Goal: Information Seeking & Learning: Check status

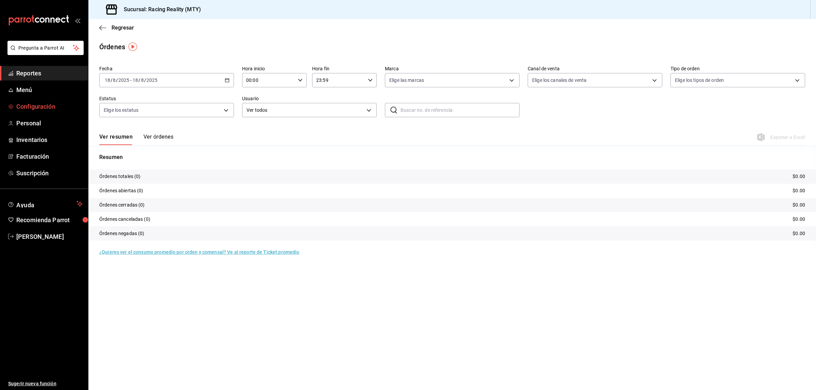
click at [24, 110] on span "Configuración" at bounding box center [49, 106] width 66 height 9
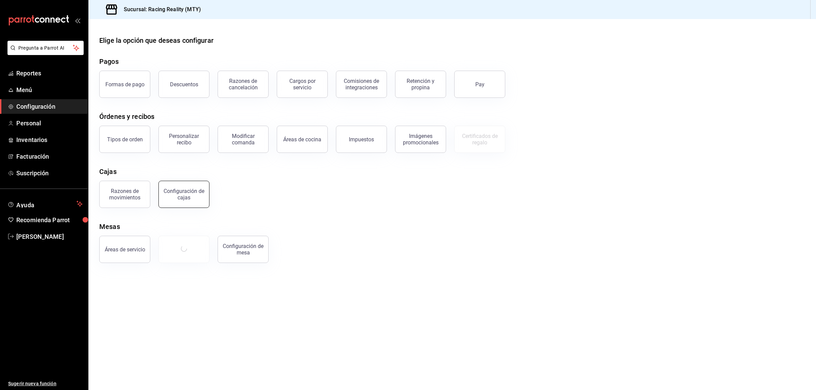
click at [174, 193] on div "Configuración de cajas" at bounding box center [184, 194] width 42 height 13
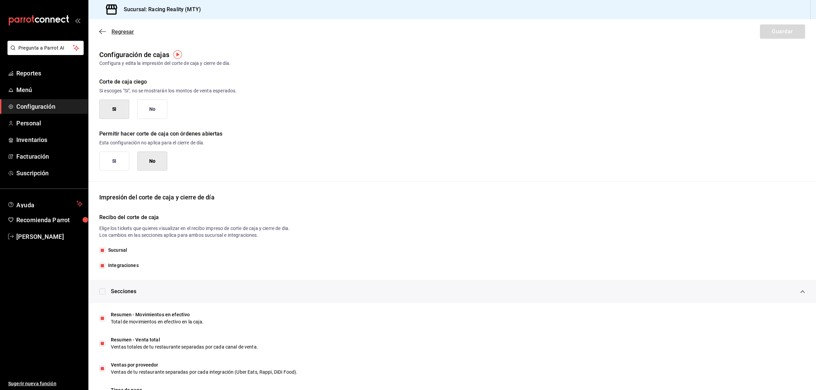
click at [99, 30] on icon "button" at bounding box center [102, 32] width 7 height 6
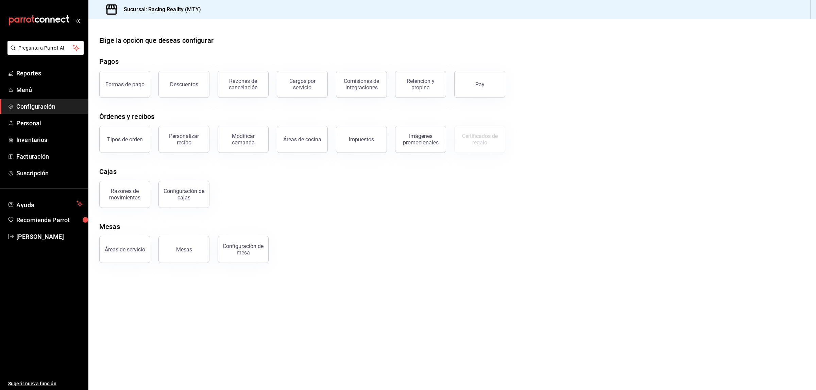
click at [633, 82] on div "Formas de pago Descuentos Razones de cancelación Cargos por servicio Comisiones…" at bounding box center [448, 80] width 714 height 35
click at [123, 82] on div "Formas de pago" at bounding box center [124, 84] width 39 height 6
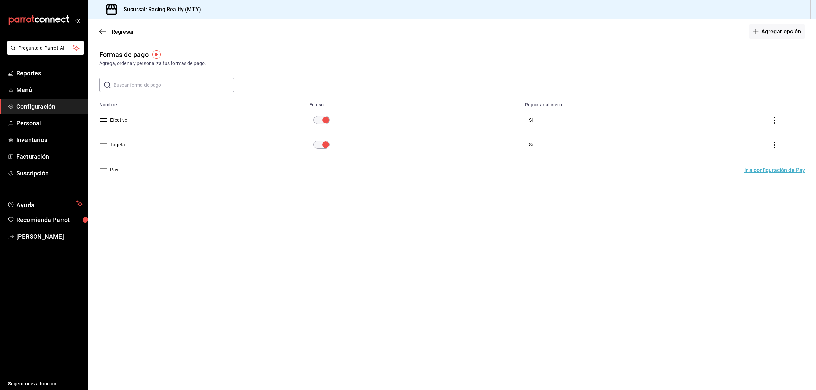
click at [121, 119] on button "Efectivo" at bounding box center [117, 120] width 20 height 7
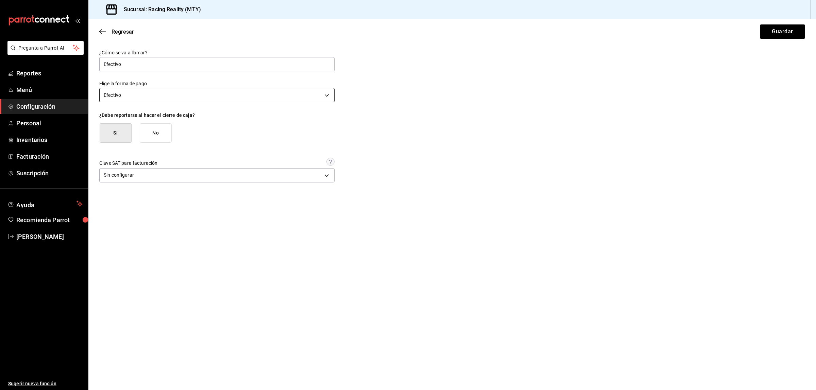
click at [181, 97] on body "Pregunta a Parrot AI Reportes Menú Configuración Personal Inventarios Facturaci…" at bounding box center [408, 195] width 816 height 390
click at [531, 92] on div at bounding box center [408, 195] width 816 height 390
click at [101, 33] on icon "button" at bounding box center [100, 31] width 3 height 5
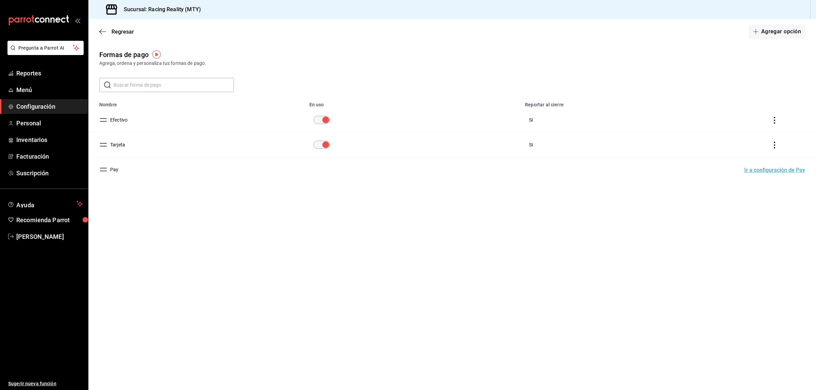
click at [118, 121] on button "Efectivo" at bounding box center [117, 120] width 20 height 7
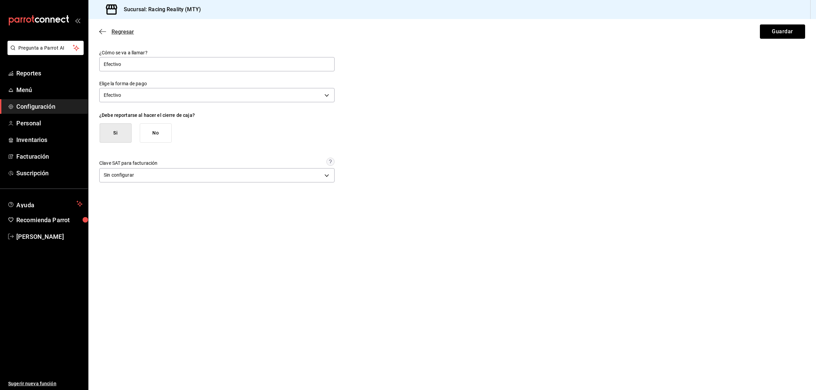
click at [99, 29] on icon "button" at bounding box center [102, 32] width 7 height 6
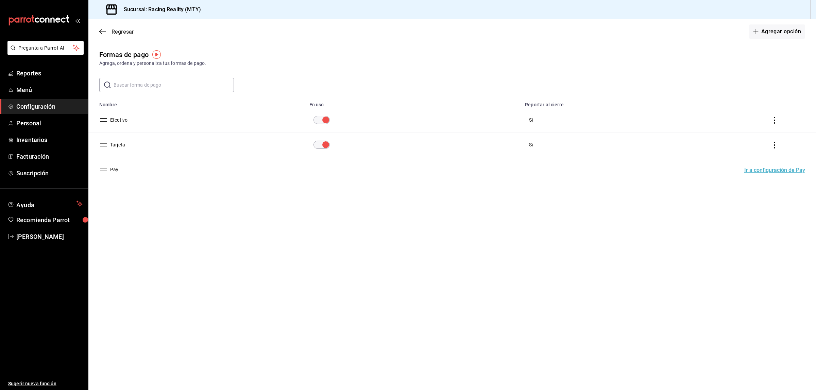
click at [103, 30] on icon "button" at bounding box center [102, 32] width 7 height 6
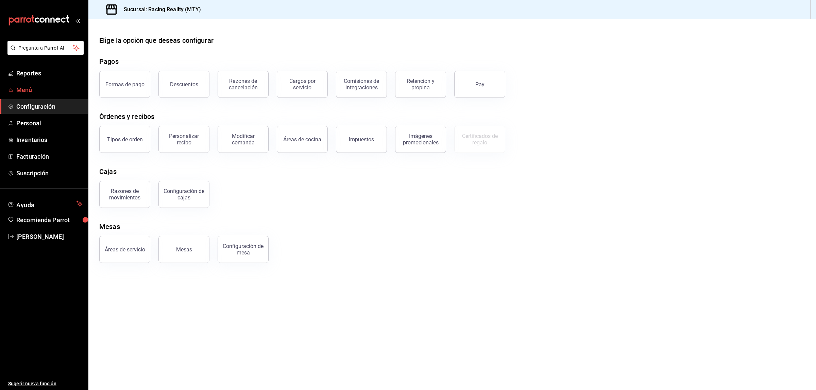
click at [38, 89] on span "Menú" at bounding box center [49, 89] width 66 height 9
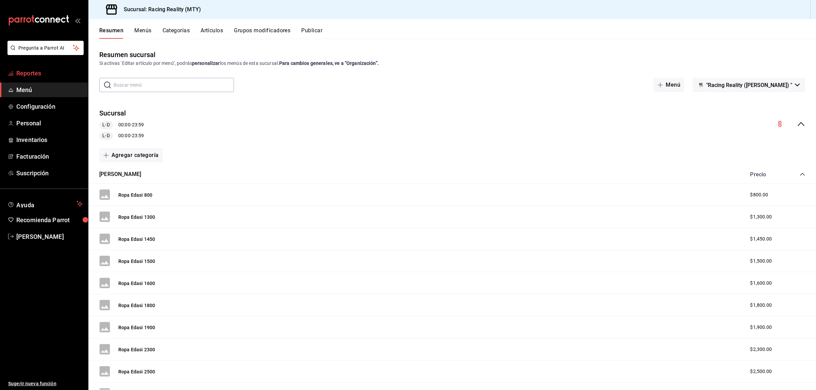
click at [26, 72] on span "Reportes" at bounding box center [49, 73] width 66 height 9
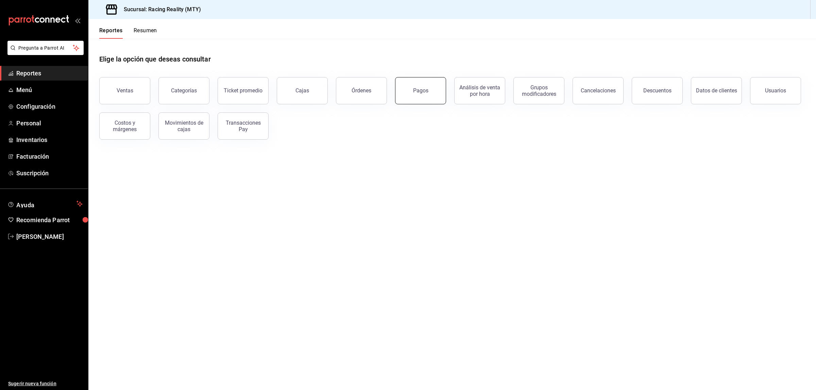
click at [422, 89] on div "Pagos" at bounding box center [420, 90] width 15 height 6
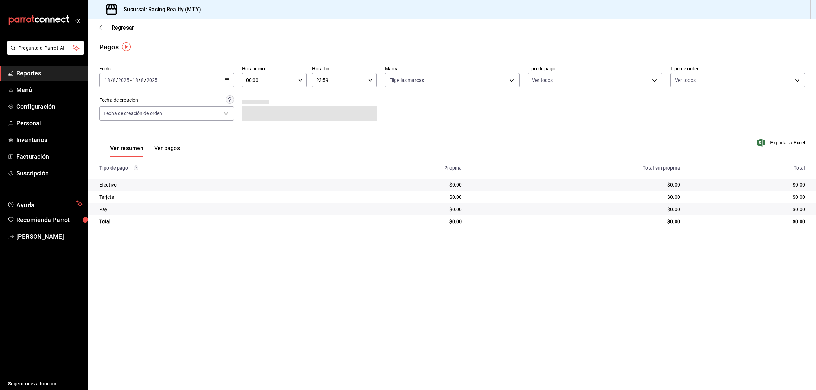
click at [231, 79] on div "[DATE] [DATE] - [DATE] [DATE]" at bounding box center [166, 80] width 135 height 14
click at [121, 178] on span "Rango de fechas" at bounding box center [131, 177] width 53 height 7
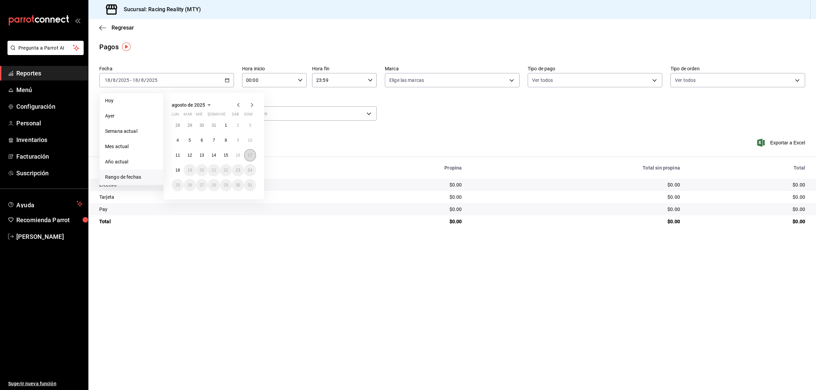
click at [255, 153] on button "17" at bounding box center [250, 155] width 12 height 12
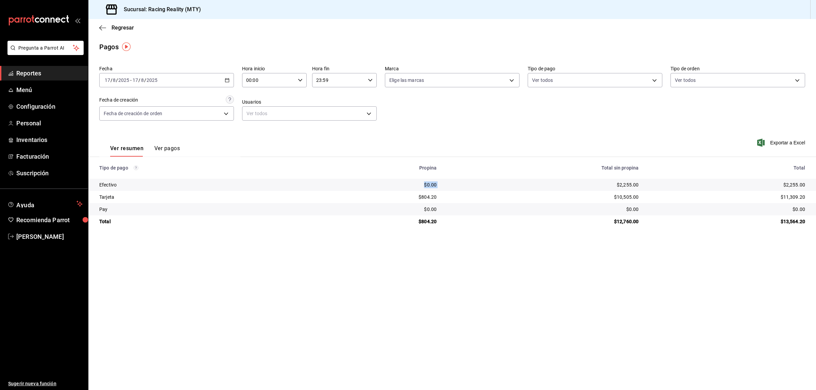
drag, startPoint x: 417, startPoint y: 185, endPoint x: 443, endPoint y: 185, distance: 26.5
click at [443, 185] on tr "Efectivo $0.00 $2,255.00 $2,255.00" at bounding box center [452, 185] width 728 height 12
drag, startPoint x: 785, startPoint y: 186, endPoint x: 804, endPoint y: 186, distance: 18.7
click at [804, 186] on div "$2,255.00" at bounding box center [728, 185] width 156 height 7
drag, startPoint x: 422, startPoint y: 196, endPoint x: 444, endPoint y: 198, distance: 22.2
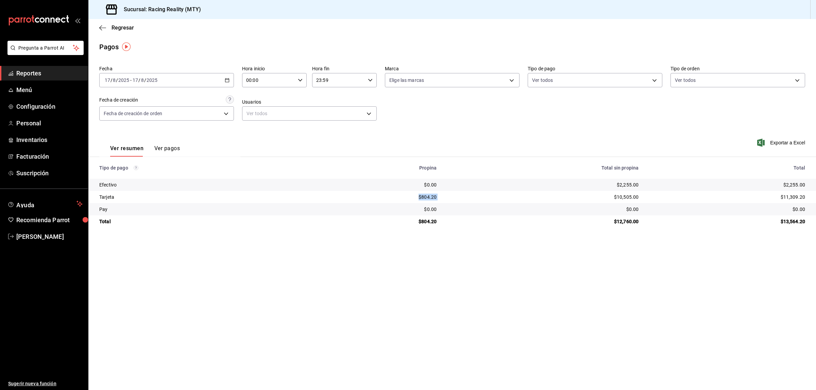
click at [444, 198] on tr "Tarjeta $804.20 $10,505.00 $11,309.20" at bounding box center [452, 197] width 728 height 12
drag, startPoint x: 427, startPoint y: 185, endPoint x: 439, endPoint y: 184, distance: 12.6
click at [439, 184] on td "$0.00" at bounding box center [381, 185] width 121 height 12
click at [104, 29] on icon "button" at bounding box center [102, 28] width 7 height 6
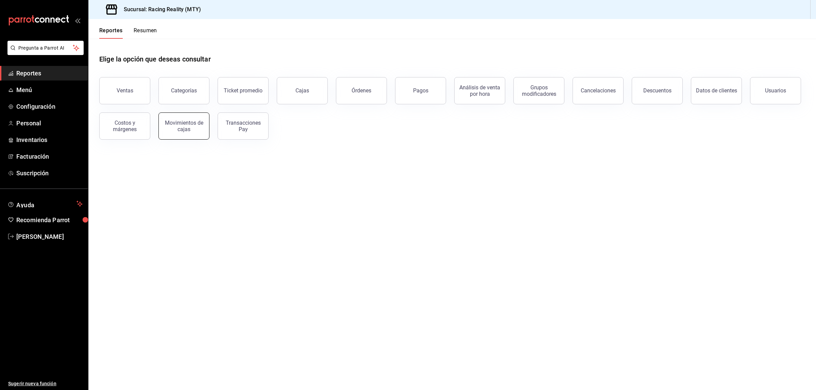
click at [194, 133] on button "Movimientos de cajas" at bounding box center [184, 126] width 51 height 27
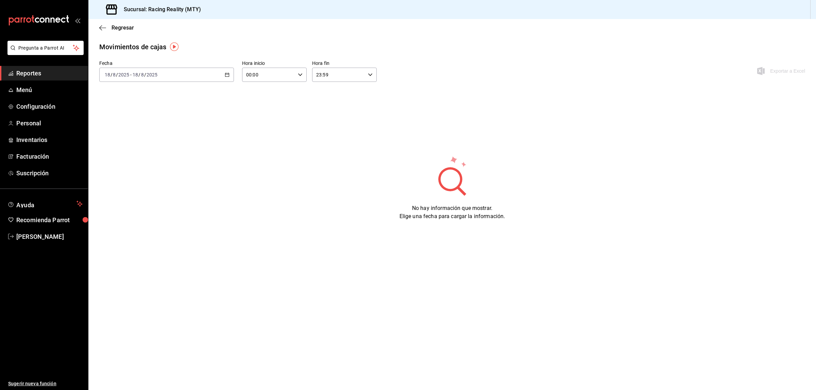
click at [215, 78] on div "[DATE] [DATE] - [DATE] [DATE]" at bounding box center [166, 75] width 135 height 14
click at [118, 107] on span "Ayer" at bounding box center [131, 110] width 53 height 7
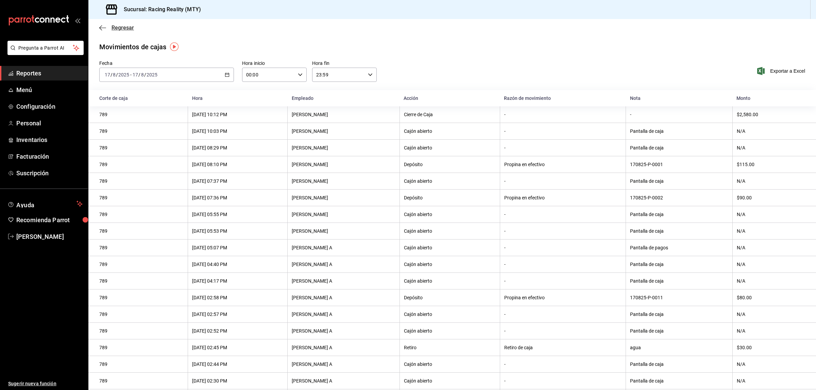
click at [100, 25] on icon "button" at bounding box center [102, 28] width 7 height 6
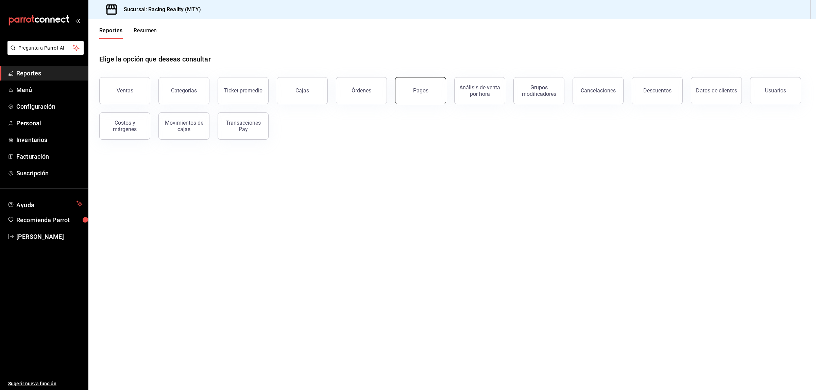
click at [416, 96] on button "Pagos" at bounding box center [420, 90] width 51 height 27
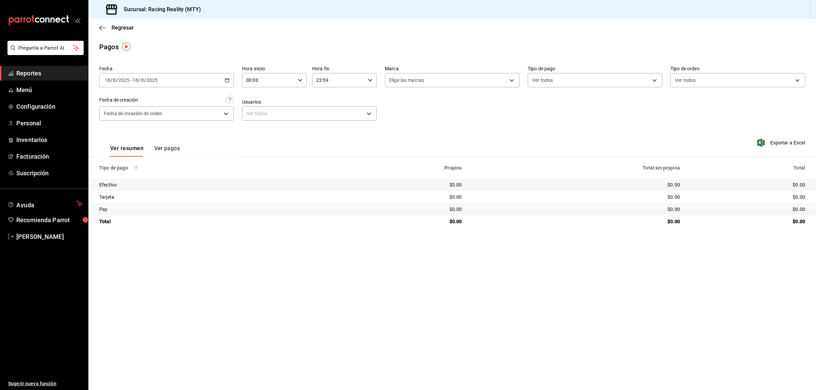
click at [156, 145] on button "Ver pagos" at bounding box center [167, 151] width 26 height 12
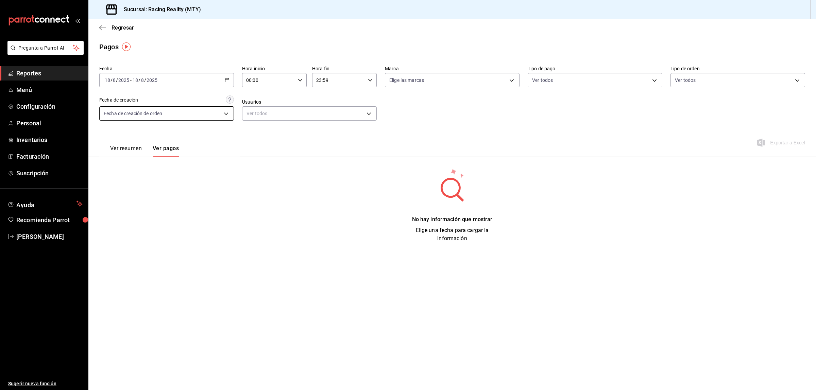
click at [232, 115] on body "Pregunta a Parrot AI Reportes Menú Configuración Personal Inventarios Facturaci…" at bounding box center [408, 195] width 816 height 390
click at [224, 74] on div at bounding box center [408, 195] width 816 height 390
click at [225, 81] on icon "button" at bounding box center [227, 80] width 5 height 5
click at [139, 115] on span "Ayer" at bounding box center [131, 116] width 53 height 7
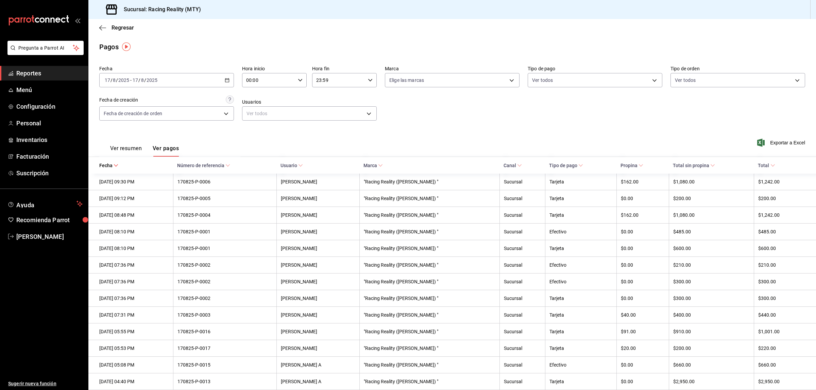
click at [590, 29] on div "Regresar" at bounding box center [452, 27] width 728 height 17
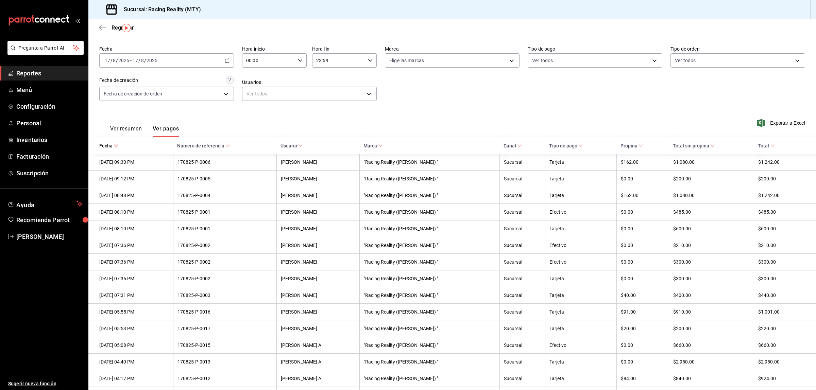
scroll to position [19, 0]
click at [553, 94] on div "Fecha [DATE] [DATE] - [DATE] [DATE] Hora inicio 00:00 Hora inicio Hora fin 23:5…" at bounding box center [452, 77] width 706 height 66
